Goal: Check status

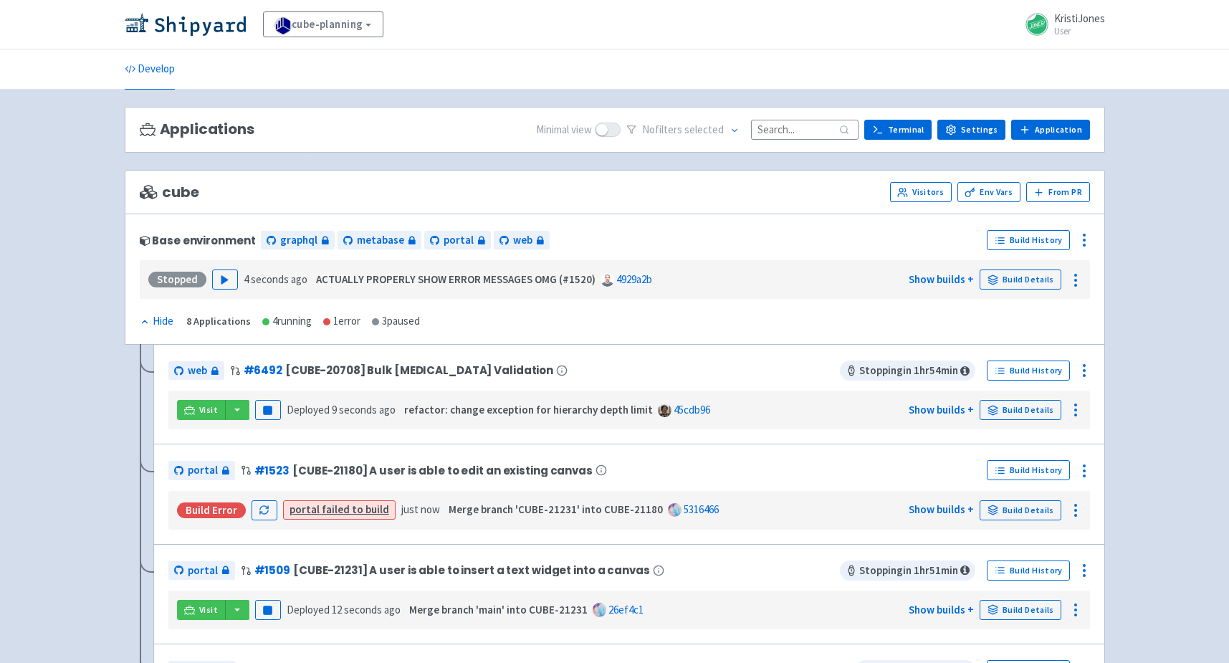
scroll to position [43, 0]
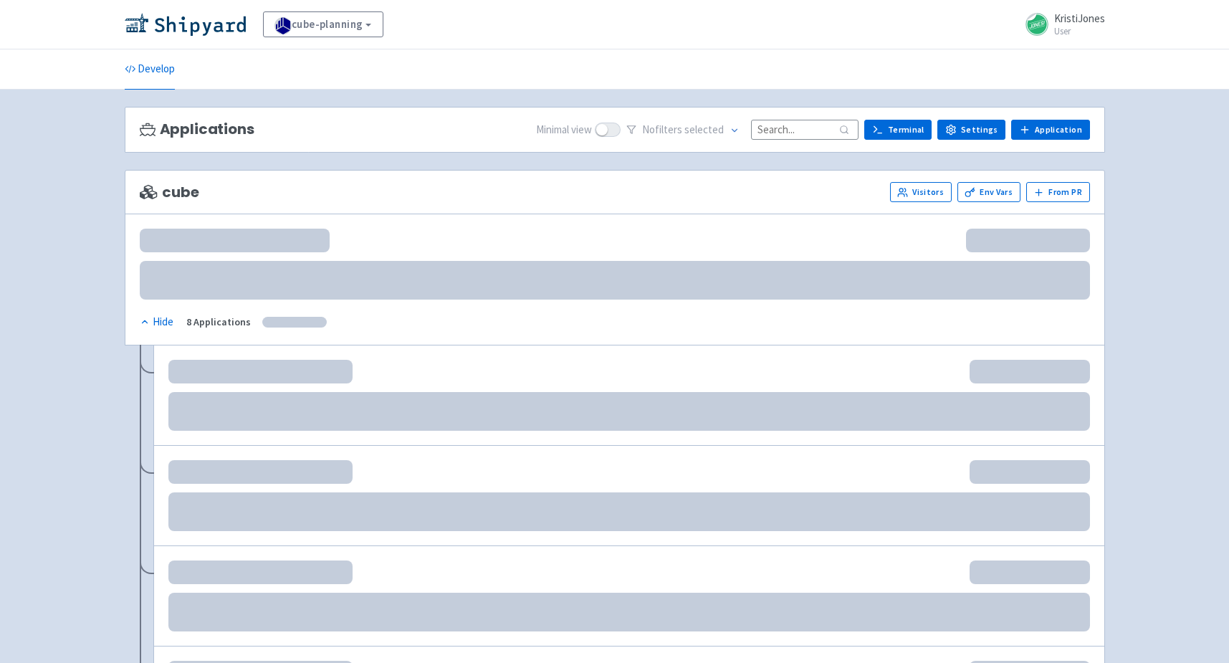
scroll to position [43, 0]
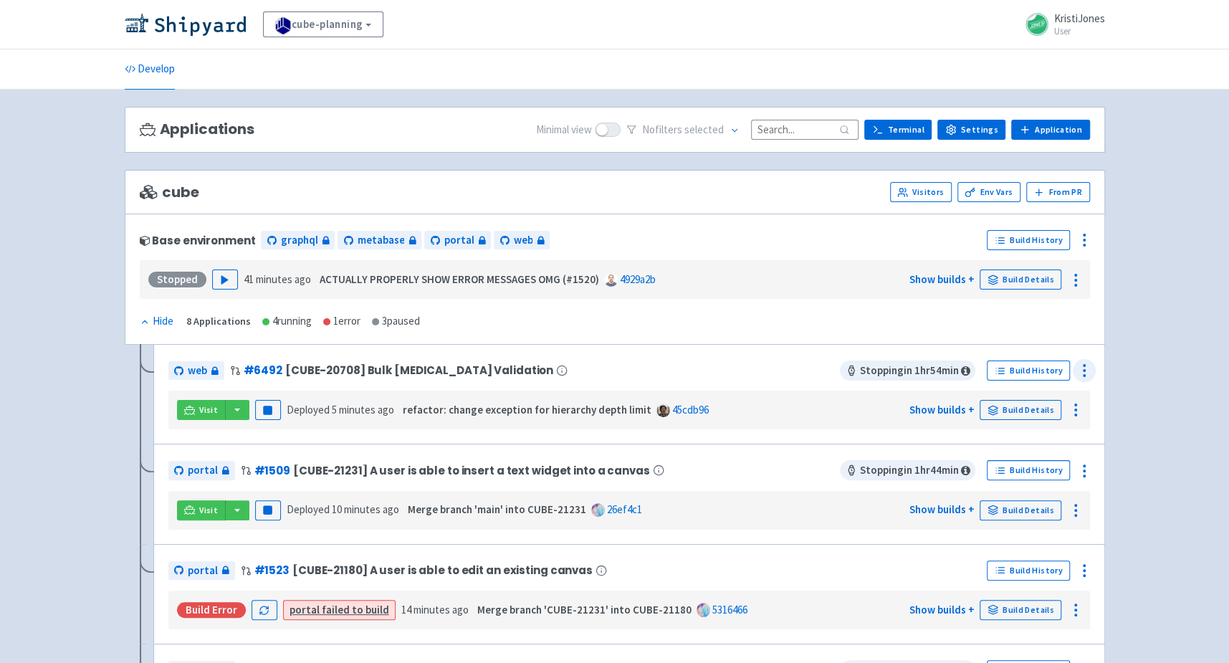
click at [1087, 366] on icon at bounding box center [1084, 370] width 17 height 17
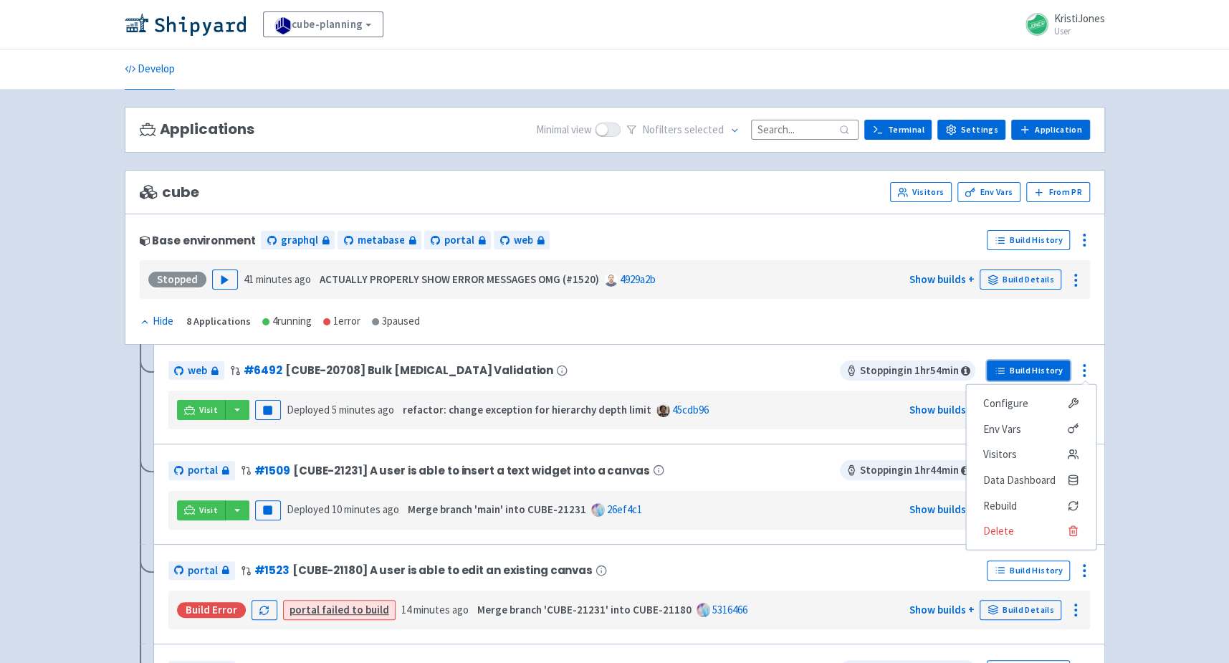
click at [1050, 365] on link "Build History" at bounding box center [1028, 371] width 83 height 20
